Goal: Task Accomplishment & Management: Manage account settings

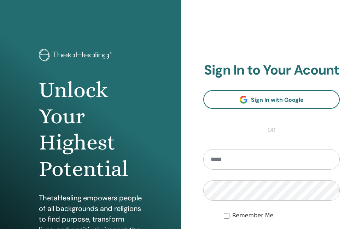
click at [267, 160] on input "email" at bounding box center [271, 159] width 136 height 20
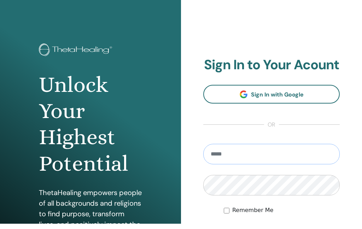
click at [240, 159] on input "email" at bounding box center [271, 159] width 136 height 20
type input "**********"
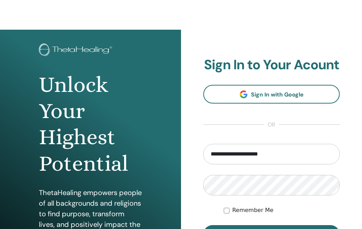
scroll to position [34, 0]
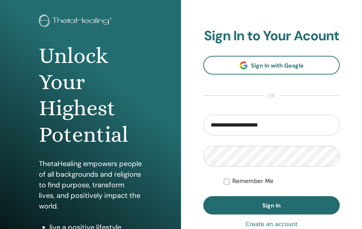
click at [296, 208] on button "Sign In" at bounding box center [271, 205] width 136 height 18
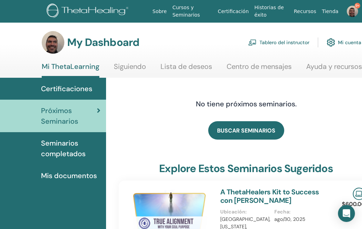
click at [289, 42] on link "Tablero del instructor" at bounding box center [278, 43] width 61 height 16
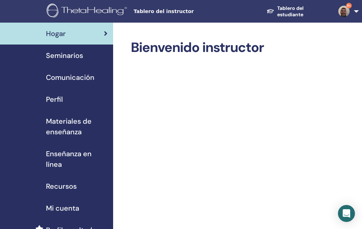
click at [66, 56] on span "Seminarios" at bounding box center [64, 55] width 37 height 11
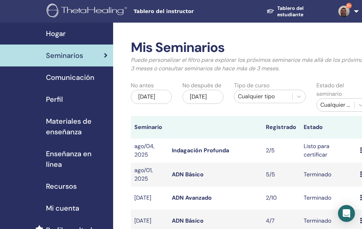
click at [188, 151] on link "Indagación Profunda" at bounding box center [200, 150] width 57 height 7
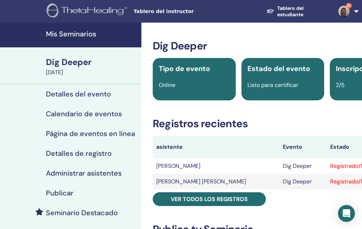
click at [97, 176] on h4 "Administrar asistentes" at bounding box center [84, 173] width 76 height 8
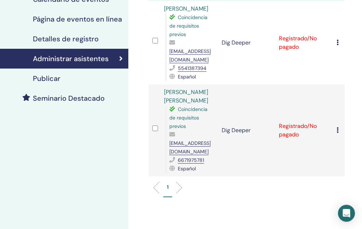
scroll to position [114, 13]
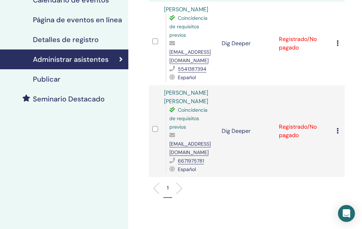
click at [337, 128] on icon at bounding box center [337, 131] width 2 height 6
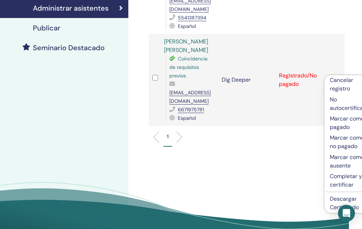
scroll to position [165, 13]
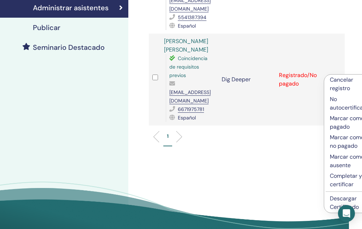
click at [339, 182] on p "Completar y certificar" at bounding box center [346, 180] width 35 height 17
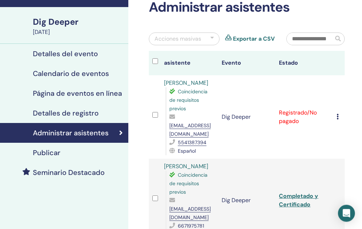
click at [334, 115] on td "Cancelar registro No autocertificar Marcar como pagado Marcar como no pagado Ma…" at bounding box center [339, 117] width 12 height 83
click at [337, 117] on icon at bounding box center [337, 117] width 2 height 6
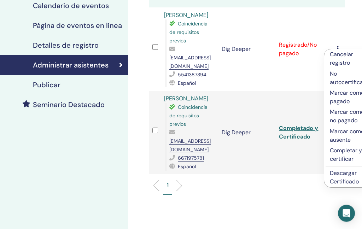
scroll to position [107, 13]
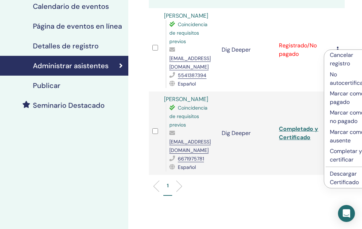
click at [341, 156] on p "Completar y certificar" at bounding box center [346, 155] width 35 height 17
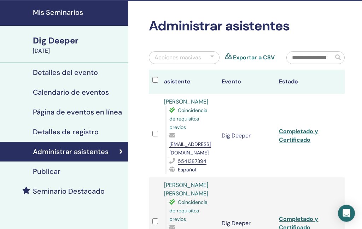
scroll to position [0, 13]
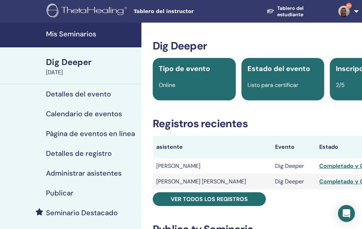
click at [77, 37] on h4 "Mis Seminarios" at bounding box center [91, 34] width 91 height 8
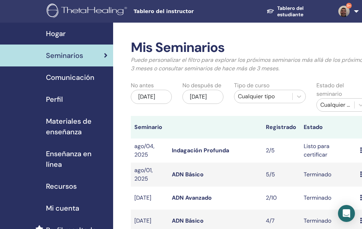
click at [185, 177] on link "ADN Básico" at bounding box center [188, 174] width 32 height 7
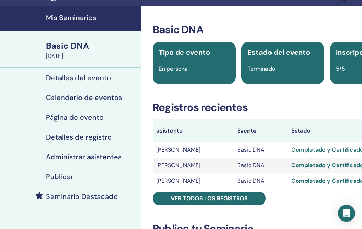
click at [109, 157] on h4 "Administrar asistentes" at bounding box center [84, 157] width 76 height 8
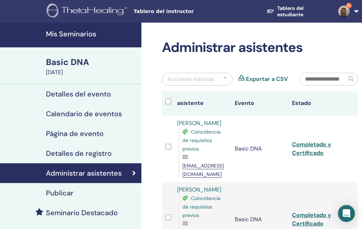
click at [349, 9] on img at bounding box center [343, 11] width 11 height 11
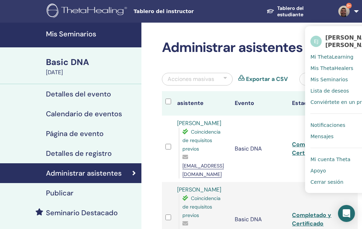
click at [330, 186] on link "Cerrar sesión" at bounding box center [347, 181] width 74 height 11
